Goal: Check status: Check status

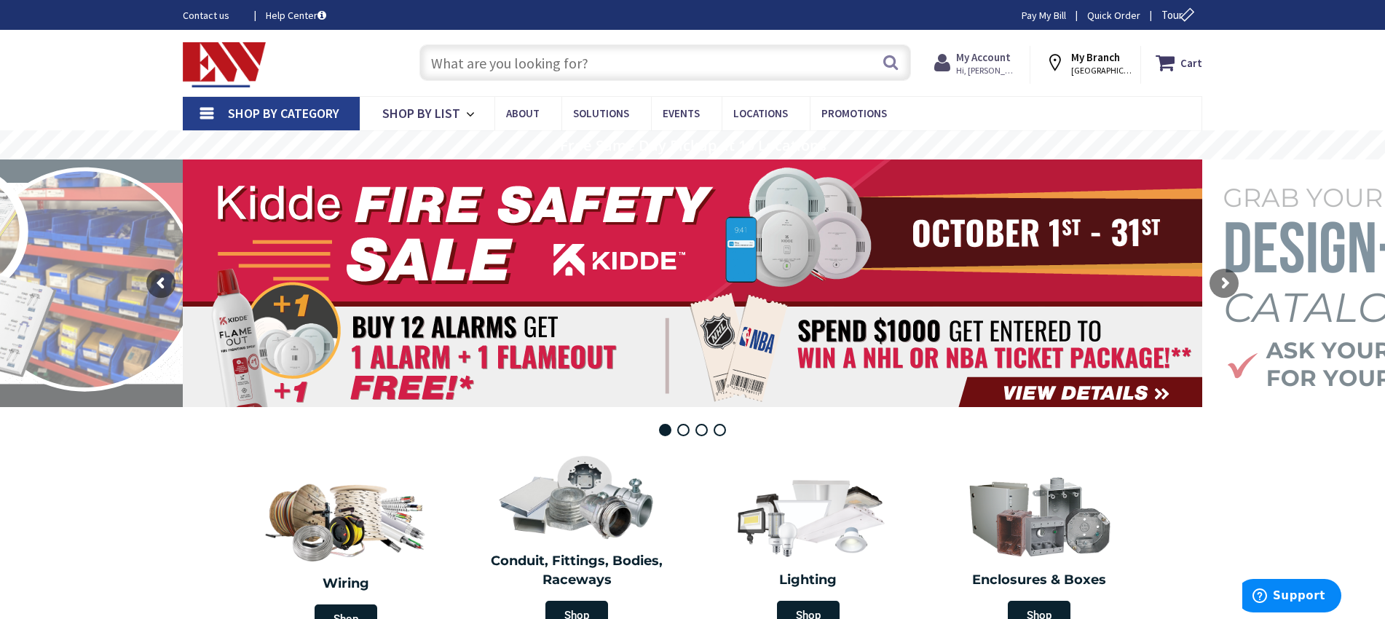
click at [1014, 66] on span "Hi, [PERSON_NAME]" at bounding box center [987, 71] width 62 height 12
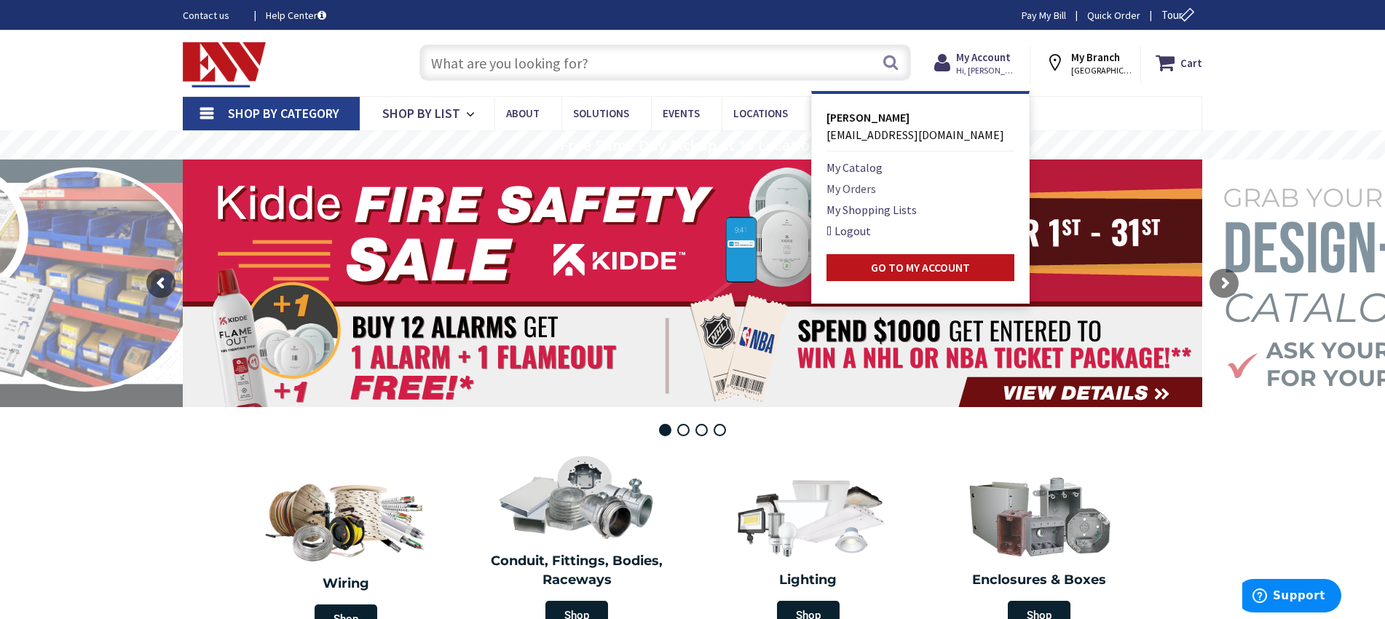
click at [845, 193] on link "My Orders" at bounding box center [851, 188] width 50 height 17
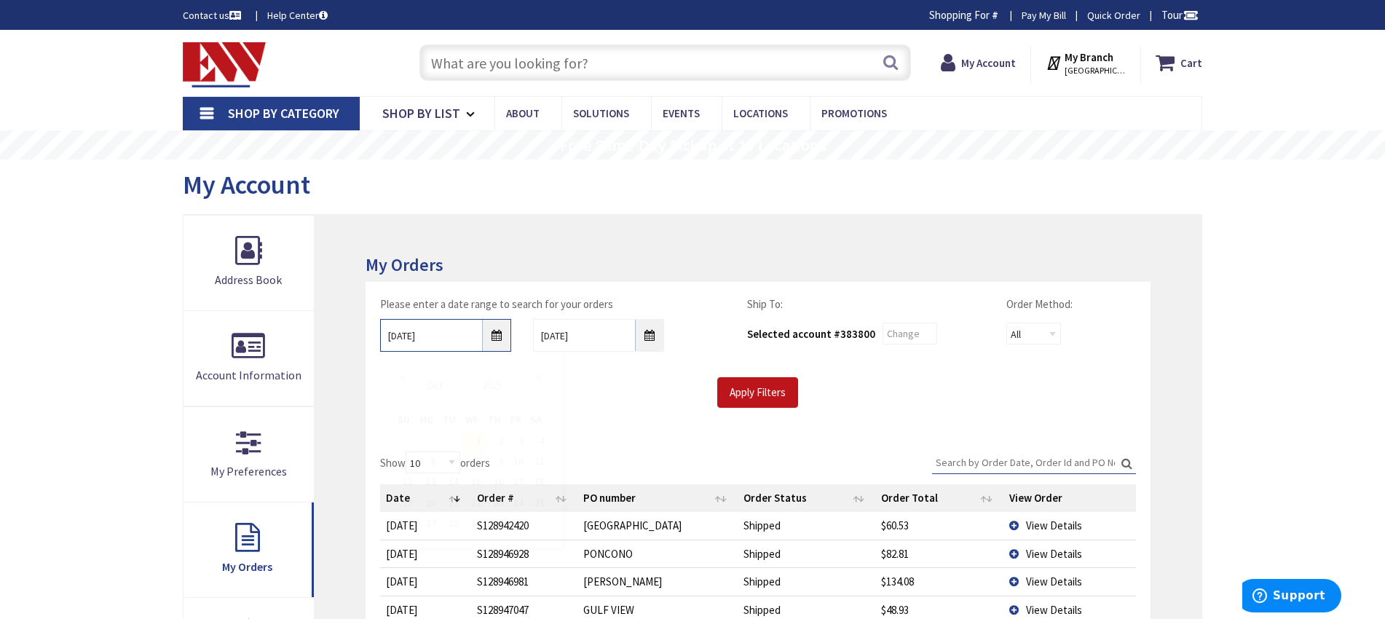
click at [490, 336] on input "[DATE]" at bounding box center [445, 335] width 131 height 33
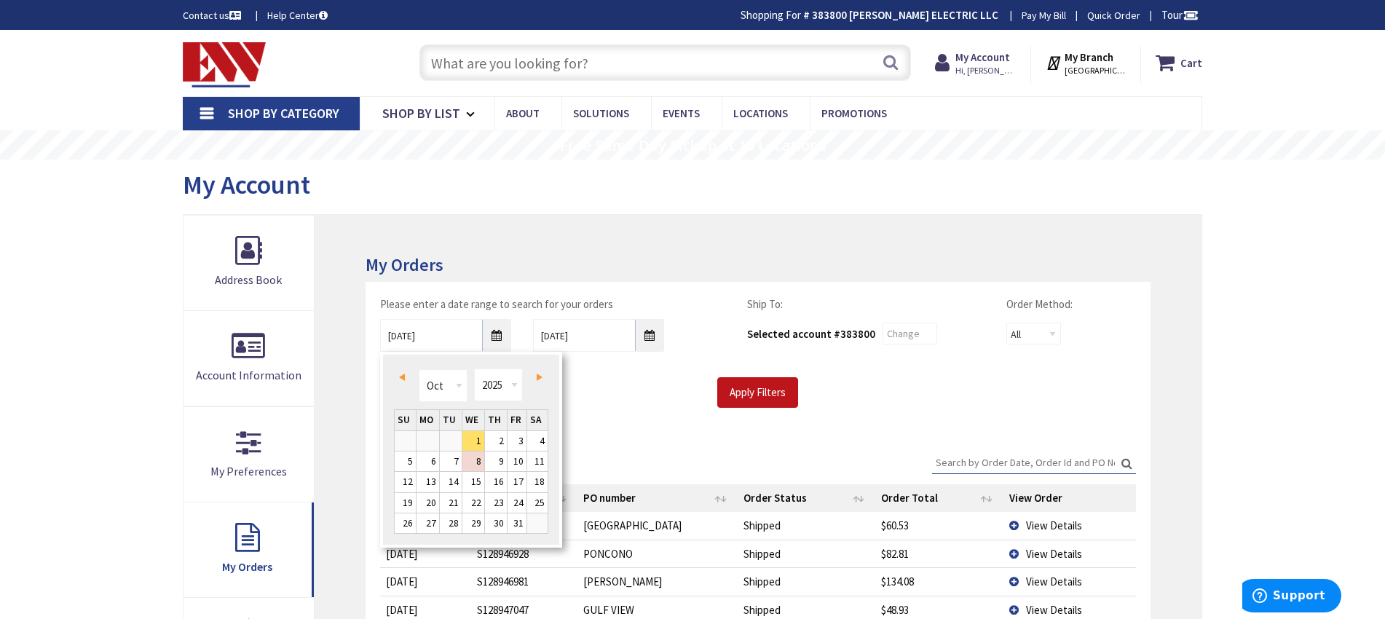
click at [403, 378] on span "Prev" at bounding box center [402, 377] width 6 height 7
click at [541, 378] on span "Next" at bounding box center [540, 377] width 6 height 7
click at [436, 442] on link "1" at bounding box center [427, 441] width 23 height 20
type input "[DATE]"
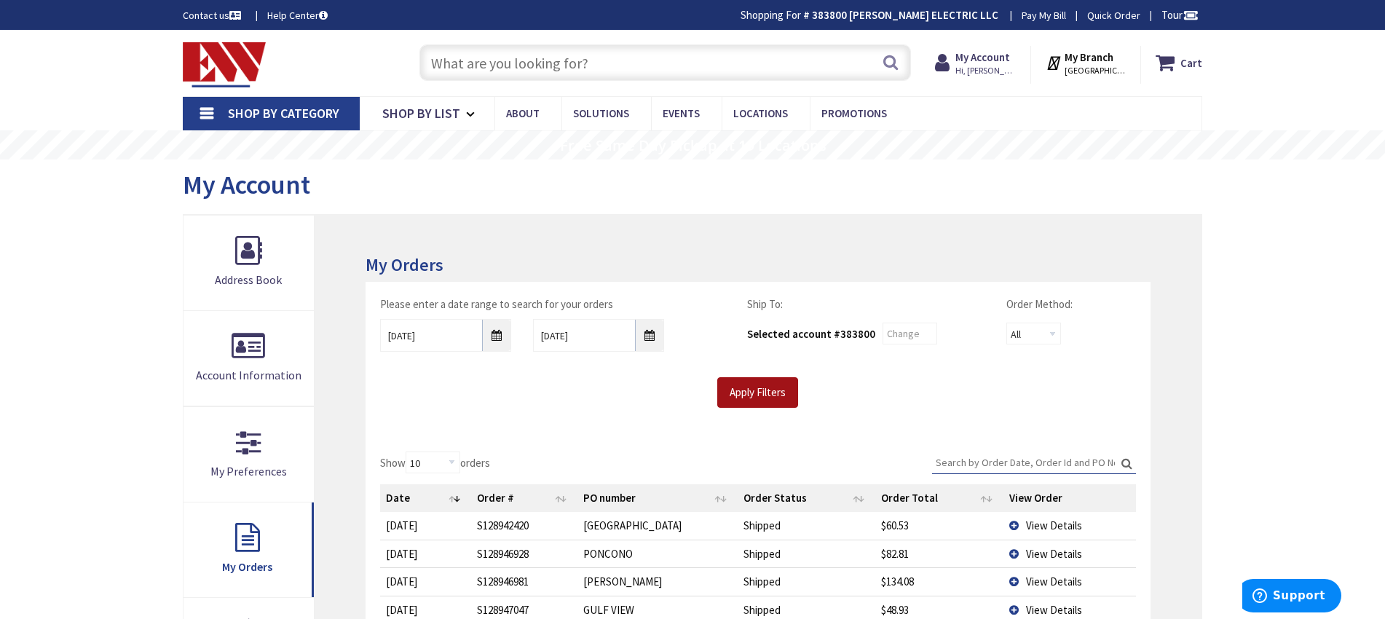
click at [739, 398] on input "Apply Filters" at bounding box center [757, 392] width 81 height 31
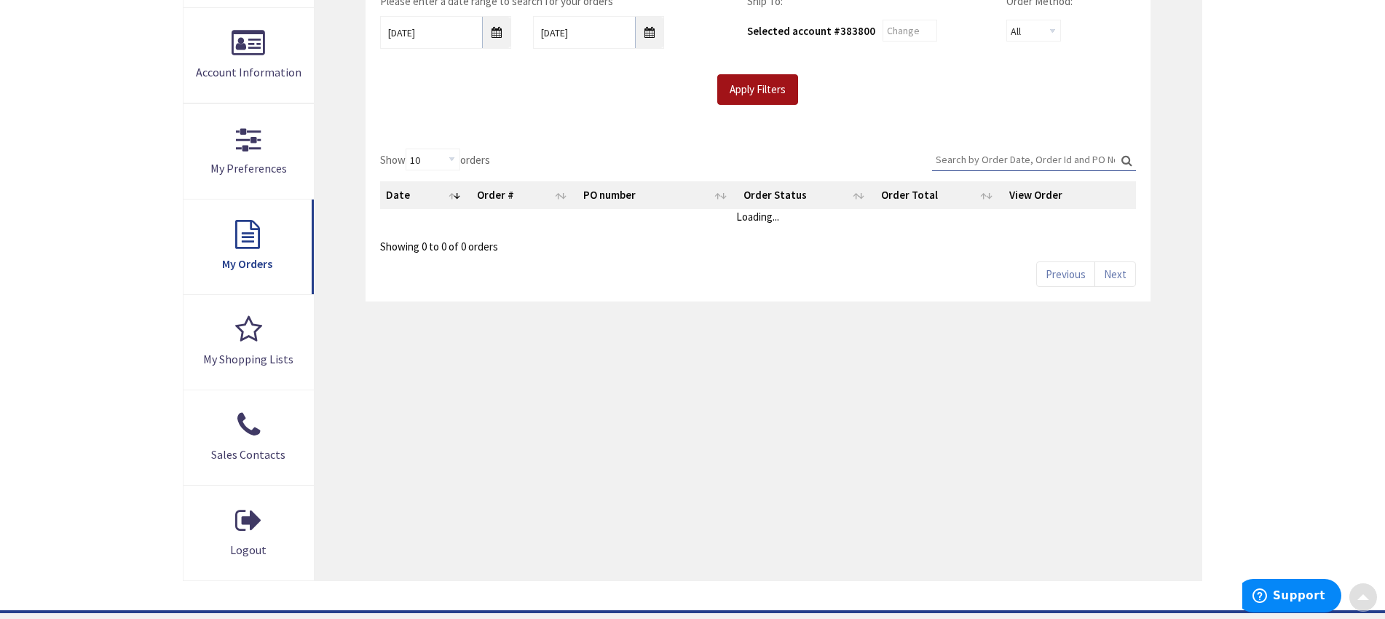
scroll to position [304, 0]
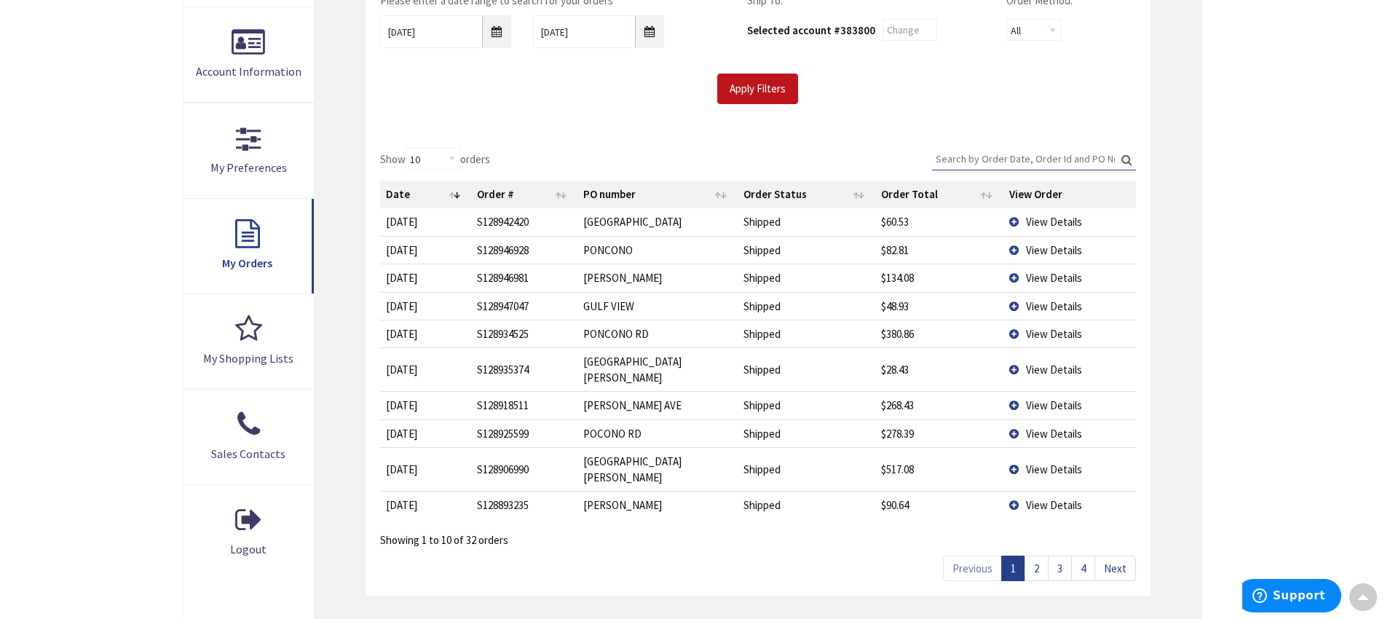
click at [1044, 556] on link "2" at bounding box center [1036, 568] width 24 height 25
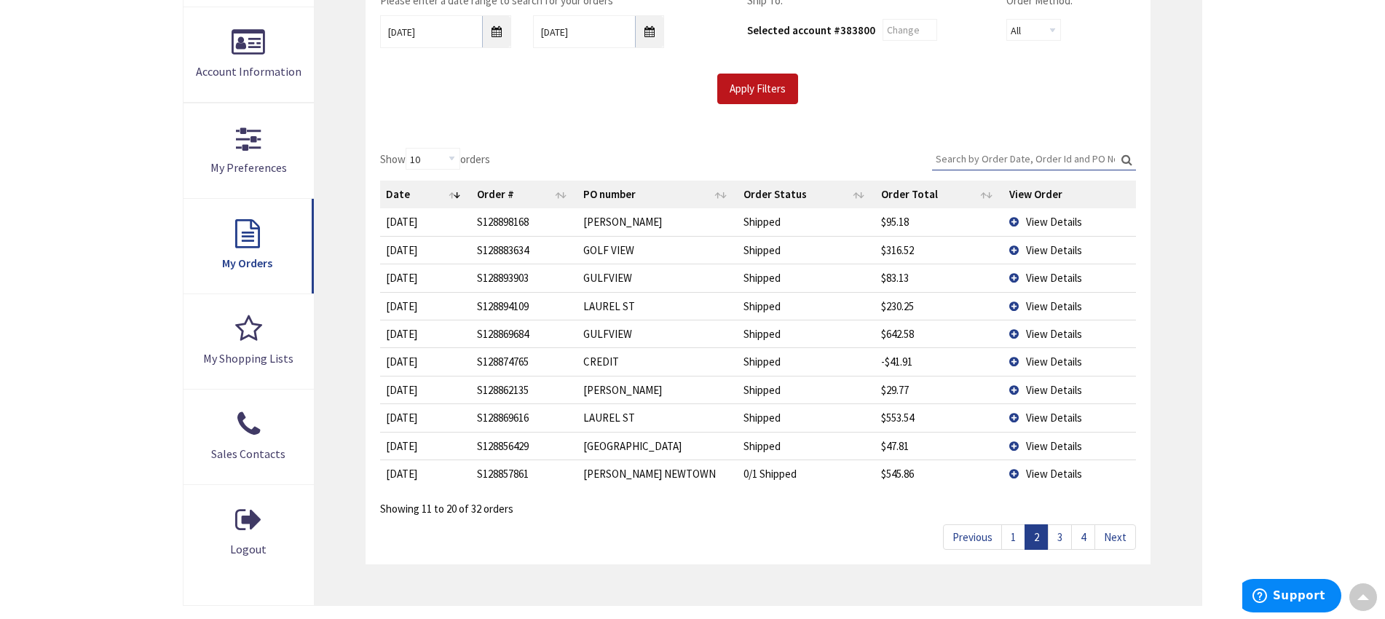
scroll to position [307, 0]
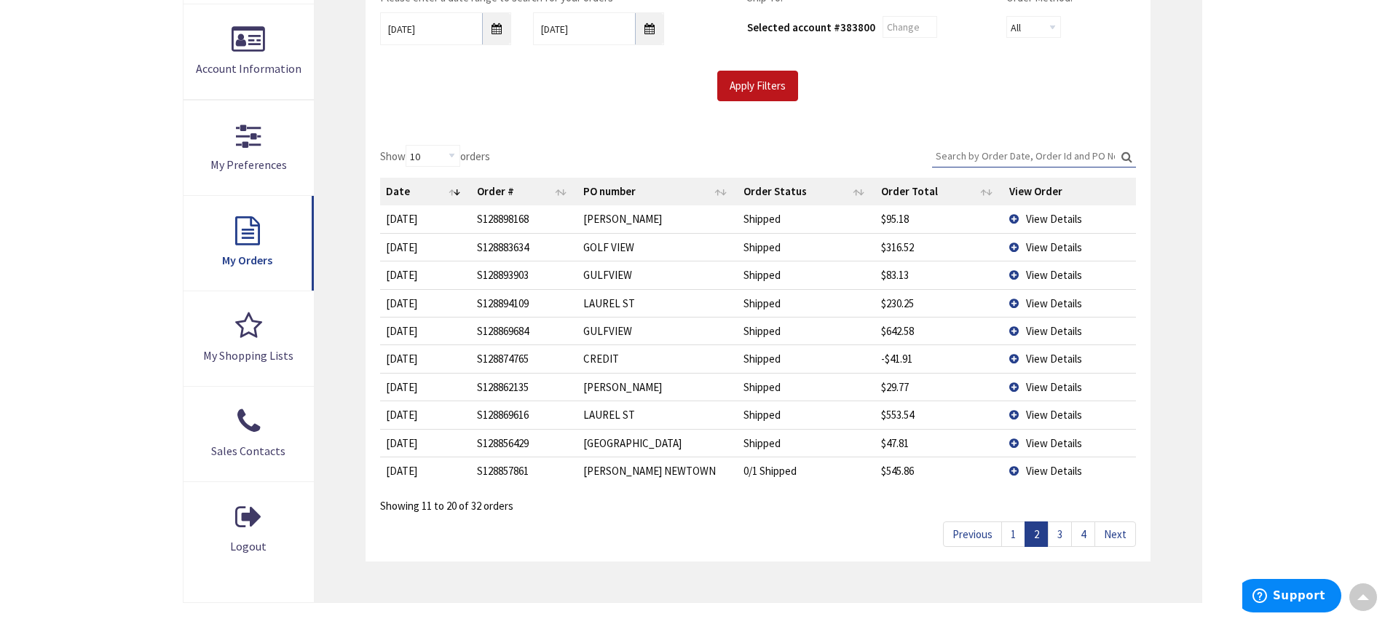
click at [1017, 473] on td "View Details" at bounding box center [1069, 471] width 133 height 28
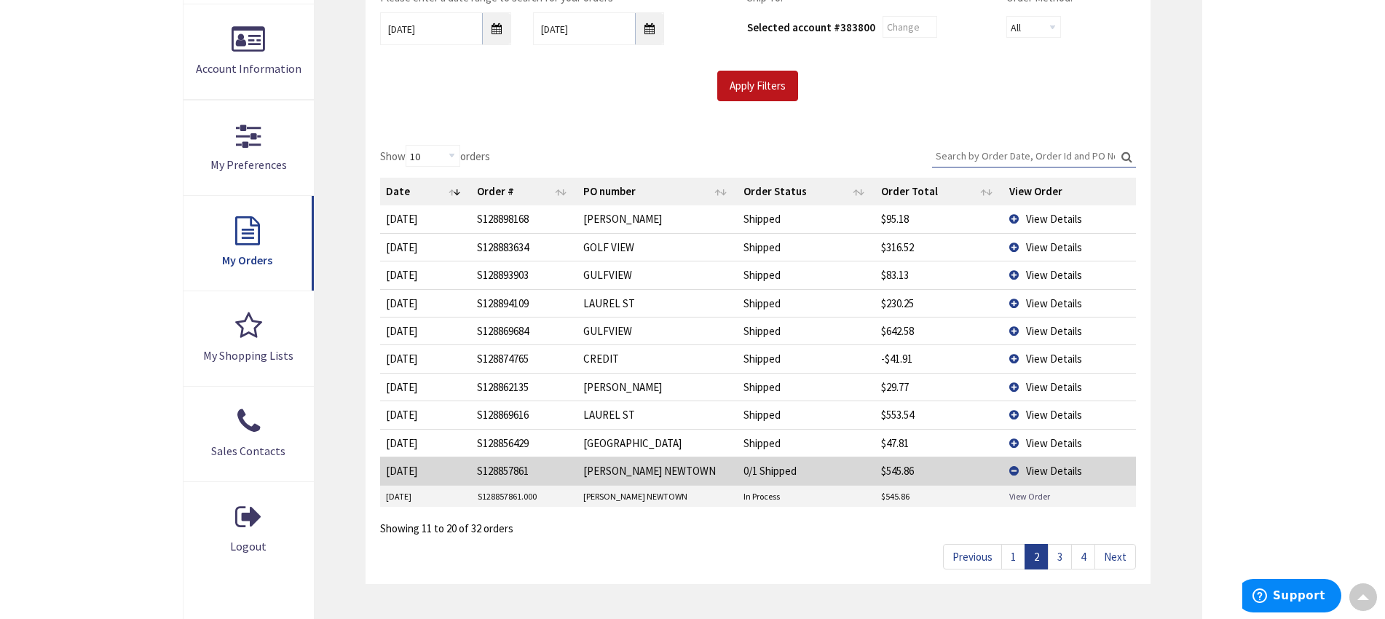
click at [1032, 498] on link "View Order" at bounding box center [1029, 496] width 41 height 12
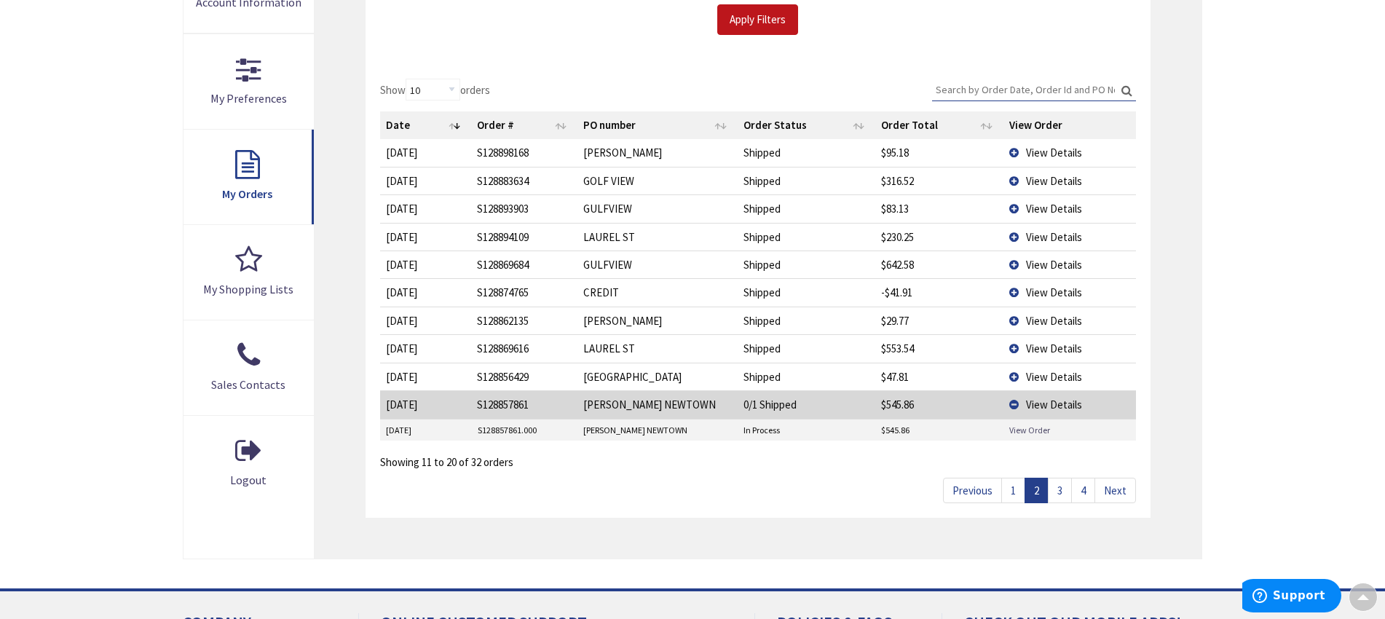
scroll to position [427, 0]
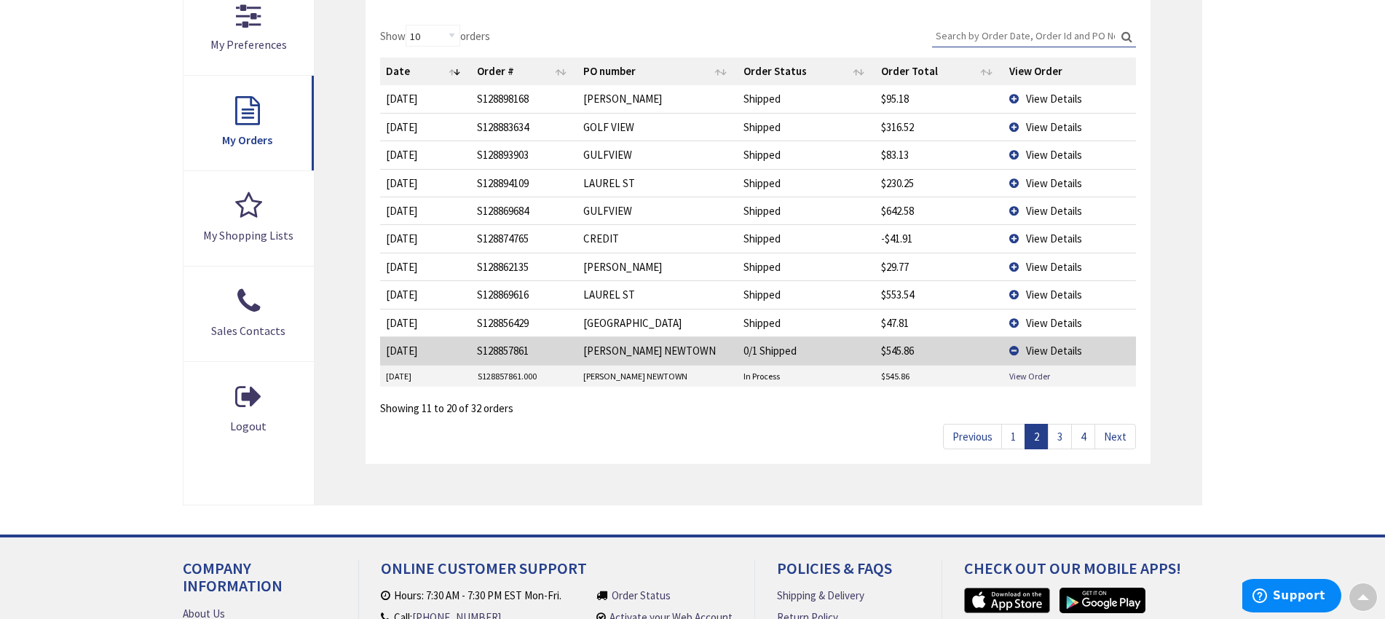
click at [1054, 430] on link "3" at bounding box center [1060, 436] width 24 height 25
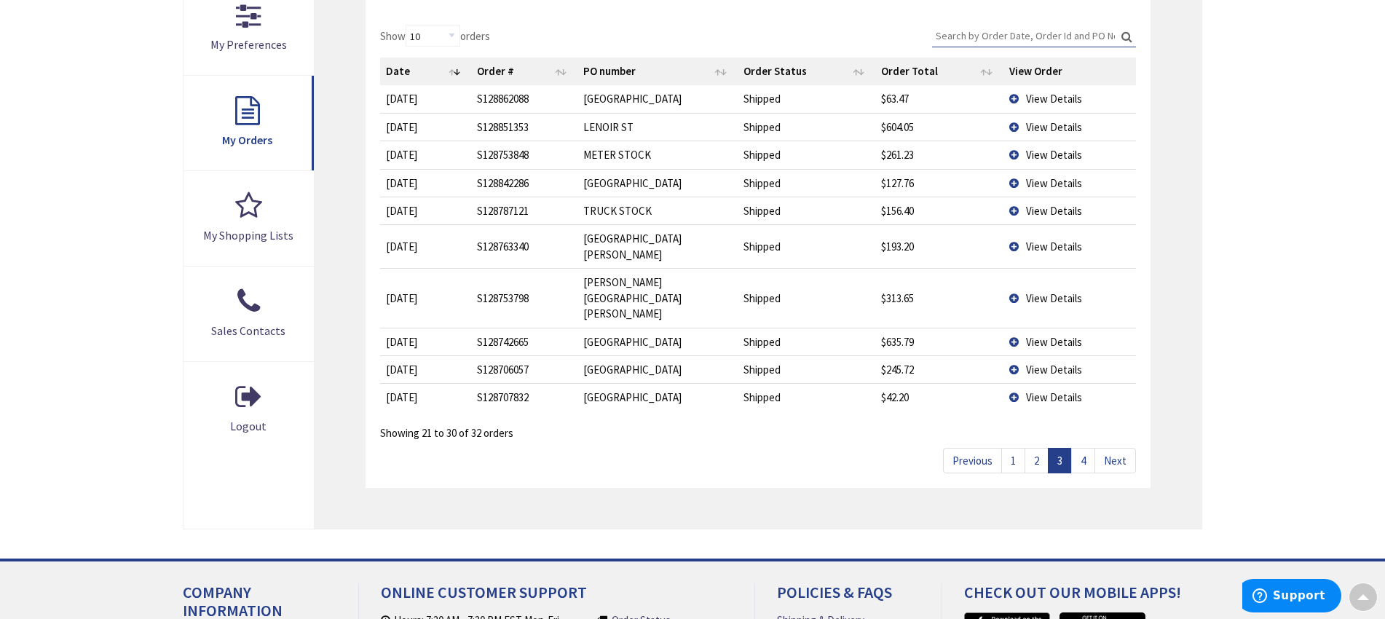
click at [1034, 448] on link "2" at bounding box center [1036, 460] width 24 height 25
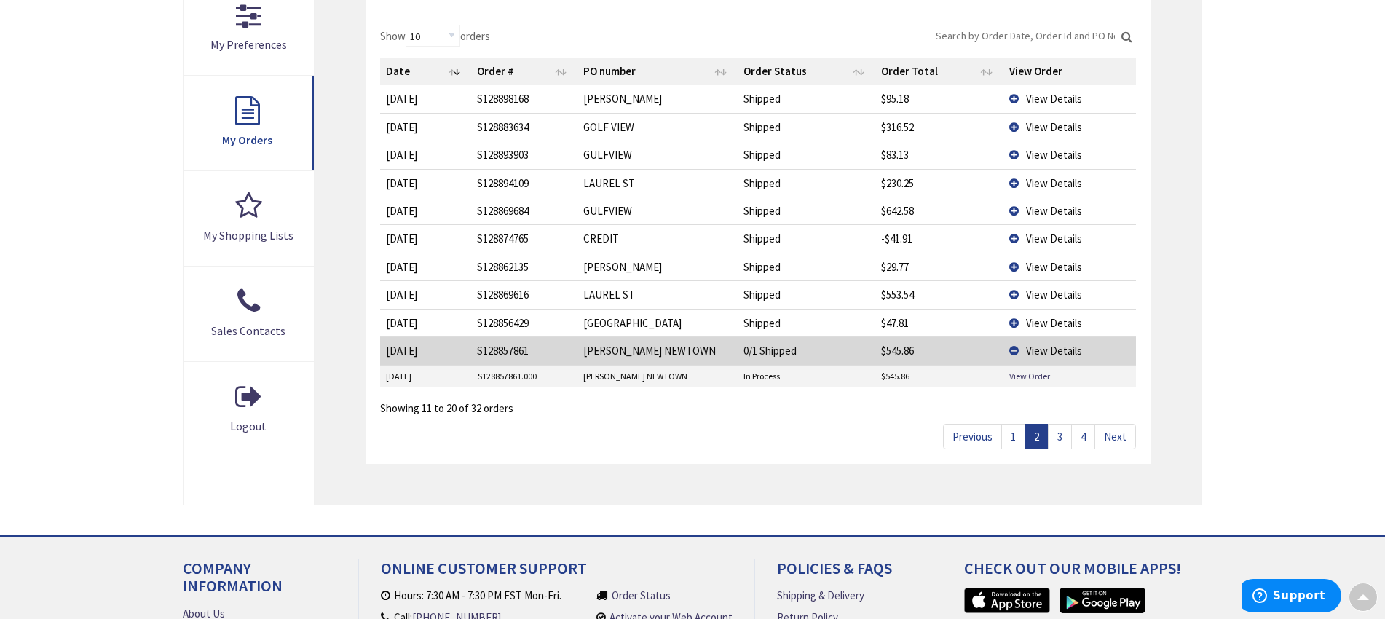
click at [1016, 430] on link "1" at bounding box center [1013, 436] width 24 height 25
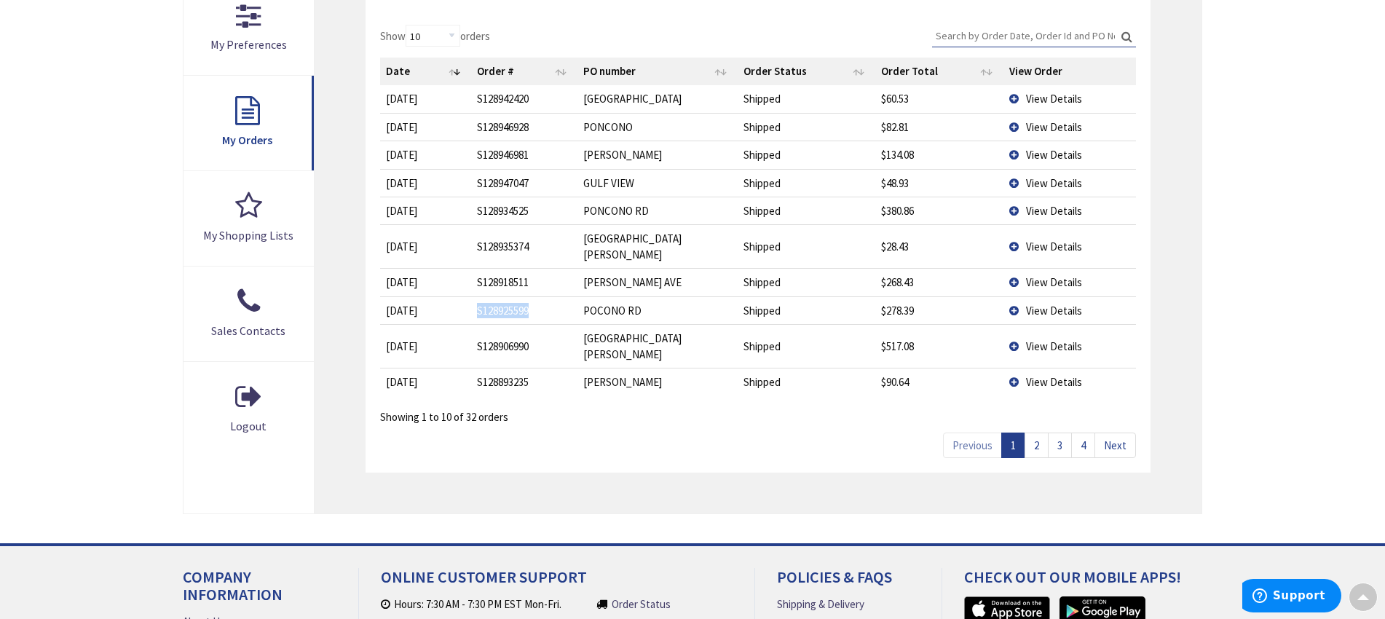
drag, startPoint x: 477, startPoint y: 294, endPoint x: 530, endPoint y: 293, distance: 53.2
click at [530, 296] on td "S128925599" at bounding box center [524, 310] width 106 height 28
copy td "S128925599"
click at [1012, 296] on td "View Details" at bounding box center [1069, 310] width 133 height 28
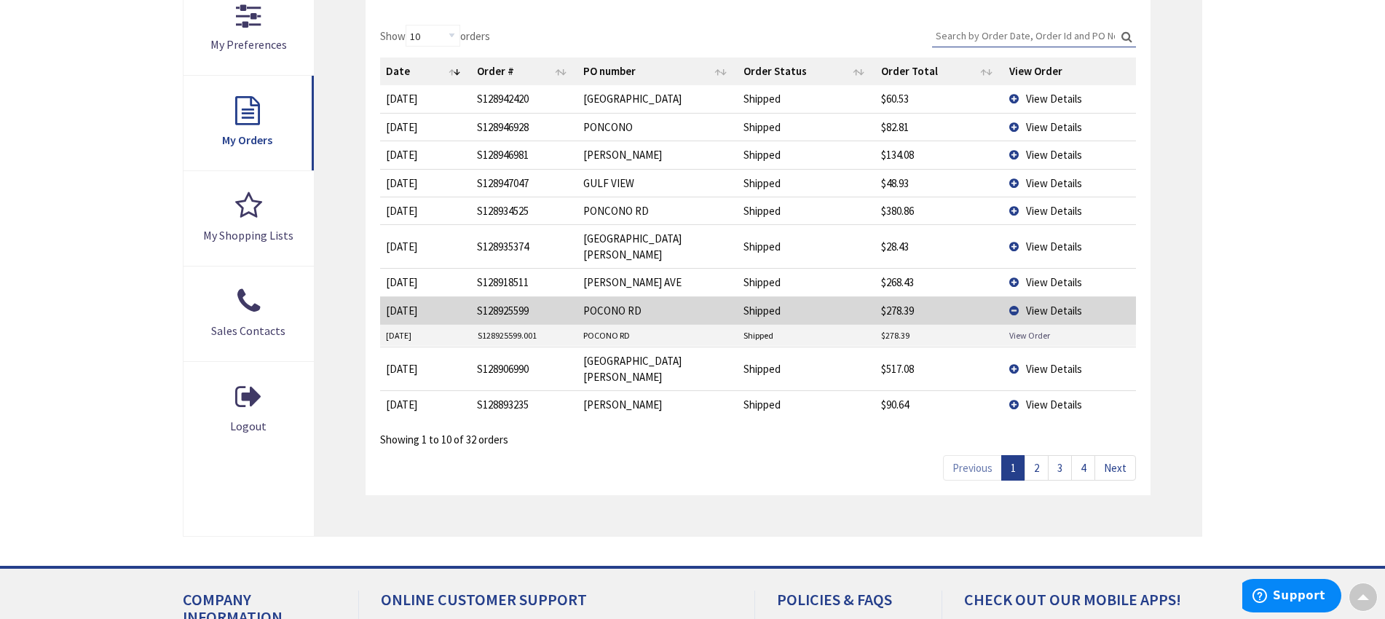
click at [1024, 329] on link "View Order" at bounding box center [1029, 335] width 41 height 12
drag, startPoint x: 479, startPoint y: 212, endPoint x: 532, endPoint y: 210, distance: 52.4
click at [532, 210] on td "S128934525" at bounding box center [524, 211] width 106 height 28
copy td "S128934525"
drag, startPoint x: 532, startPoint y: 128, endPoint x: 479, endPoint y: 127, distance: 52.4
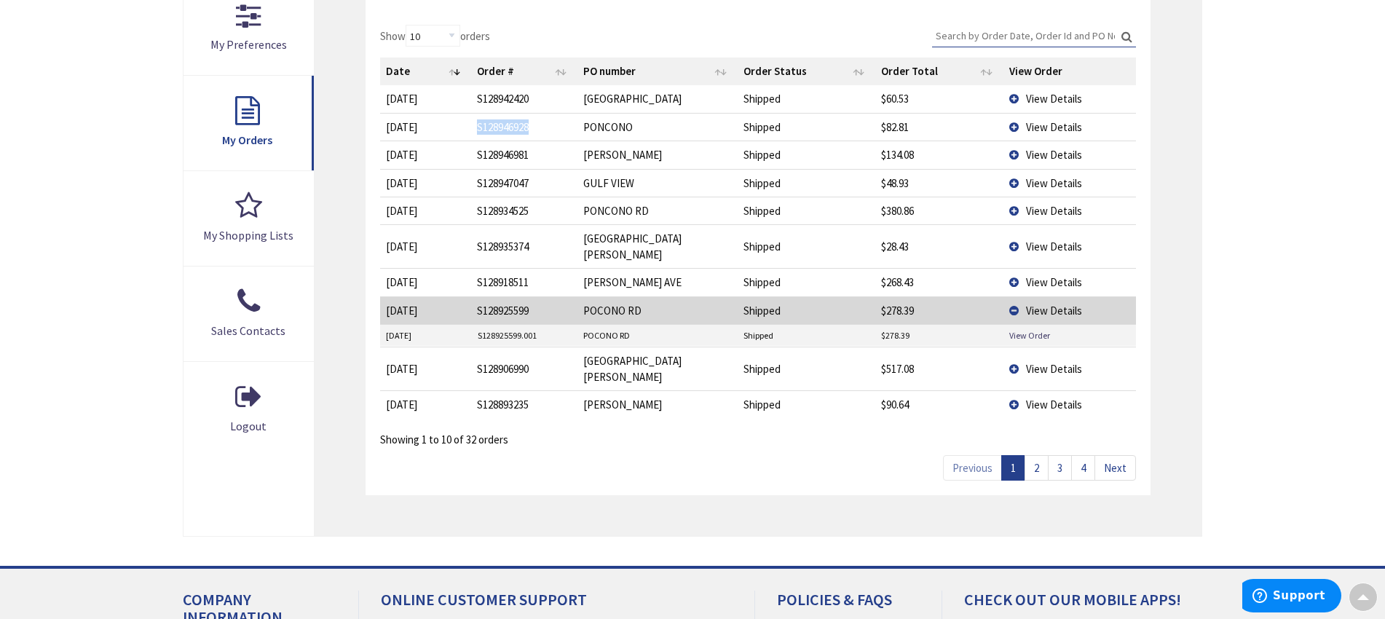
click at [479, 127] on td "S128946928" at bounding box center [524, 127] width 106 height 28
copy td "S128946928"
drag, startPoint x: 532, startPoint y: 100, endPoint x: 480, endPoint y: 101, distance: 51.7
click at [480, 101] on td "S128942420" at bounding box center [524, 98] width 106 height 27
copy td "S128942420"
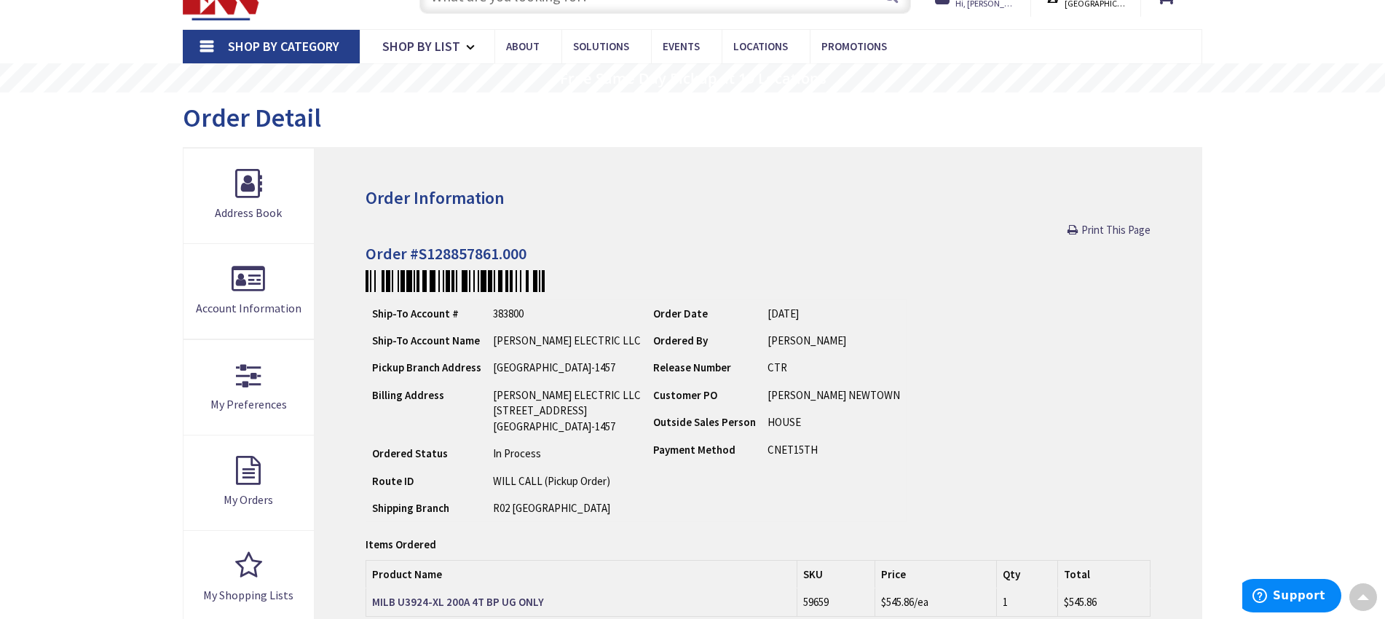
scroll to position [33, 0]
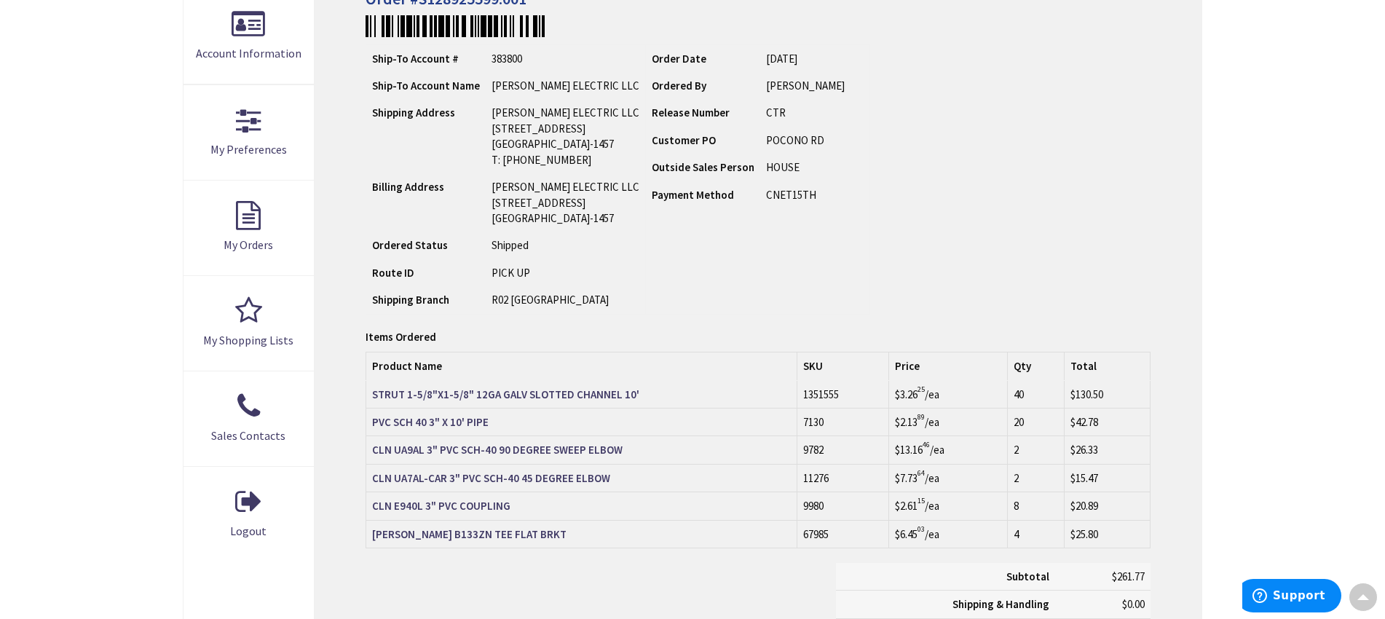
scroll to position [319, 0]
